Goal: Task Accomplishment & Management: Manage account settings

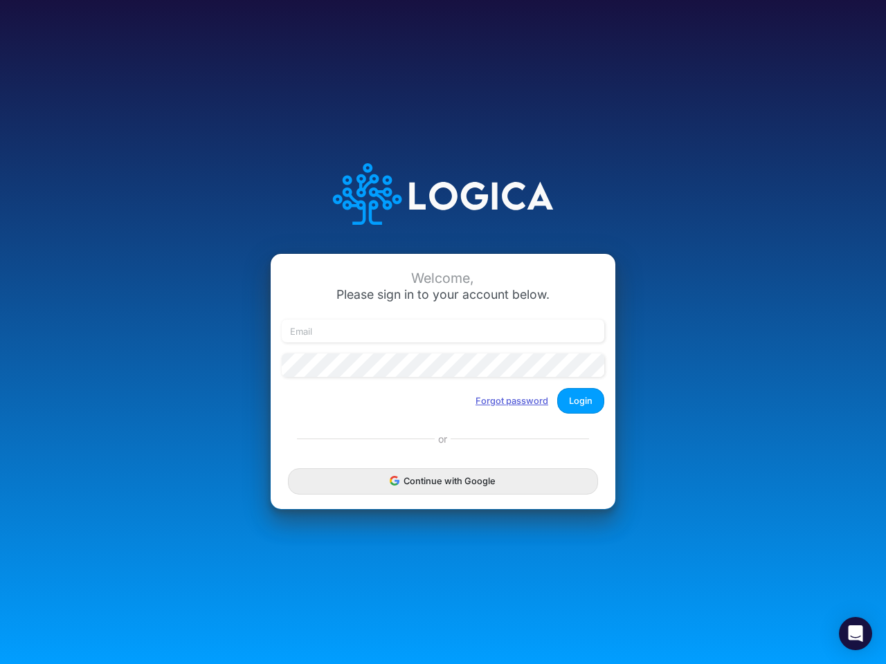
click at [512, 401] on button "Forgot password" at bounding box center [511, 401] width 91 height 23
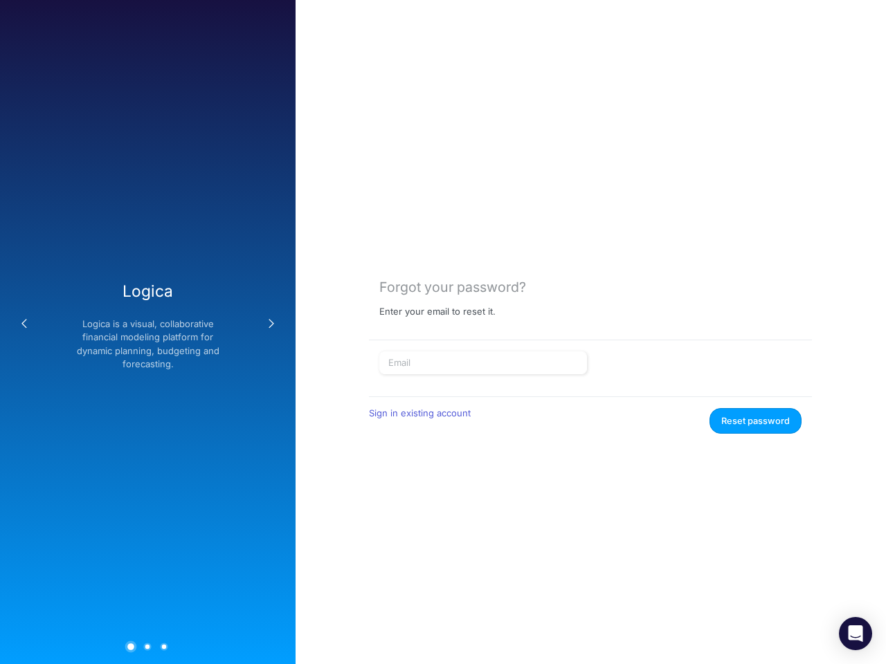
click at [581, 401] on form "Sign in existing account Reset password" at bounding box center [590, 393] width 422 height 83
click at [443, 481] on div "Forgot your password? Enter your email to reset it. Sign in existing account Re…" at bounding box center [591, 332] width 590 height 664
click at [855, 634] on icon "Open Intercom Messenger" at bounding box center [856, 634] width 15 height 17
